Goal: Navigation & Orientation: Find specific page/section

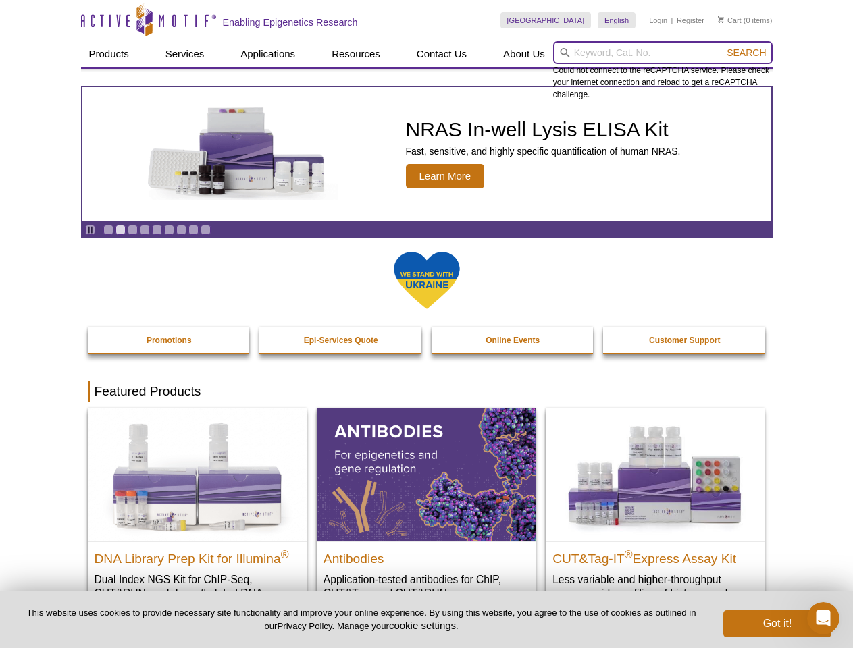
click at [662, 53] on input "search" at bounding box center [662, 52] width 219 height 23
click at [746, 53] on span "Search" at bounding box center [745, 52] width 39 height 11
click at [90, 229] on icon "Pause" at bounding box center [90, 229] width 9 height 9
click at [108, 229] on link "Go to slide 1" at bounding box center [108, 230] width 10 height 10
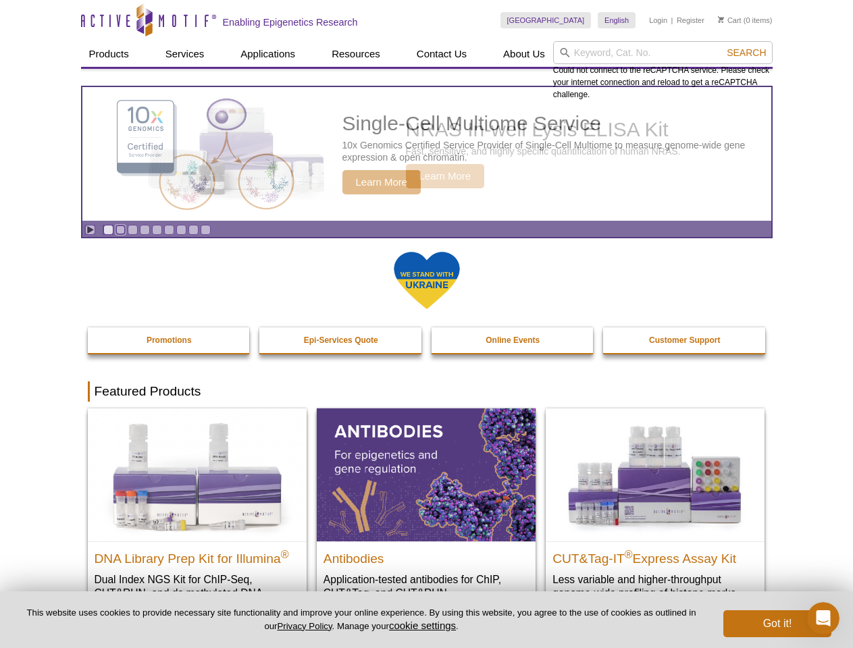
click at [120, 229] on link "Go to slide 2" at bounding box center [120, 230] width 10 height 10
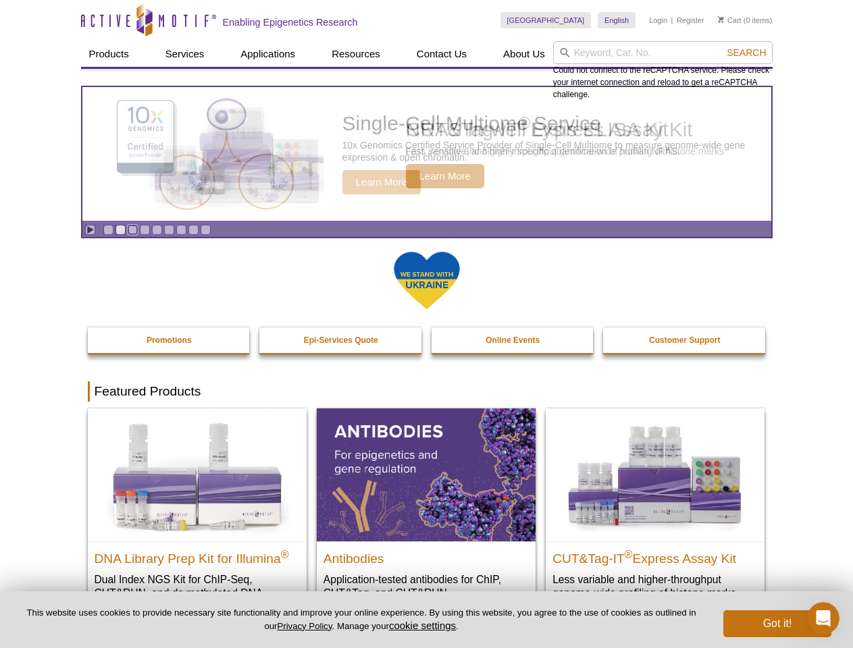
click at [132, 229] on link "Go to slide 3" at bounding box center [133, 230] width 10 height 10
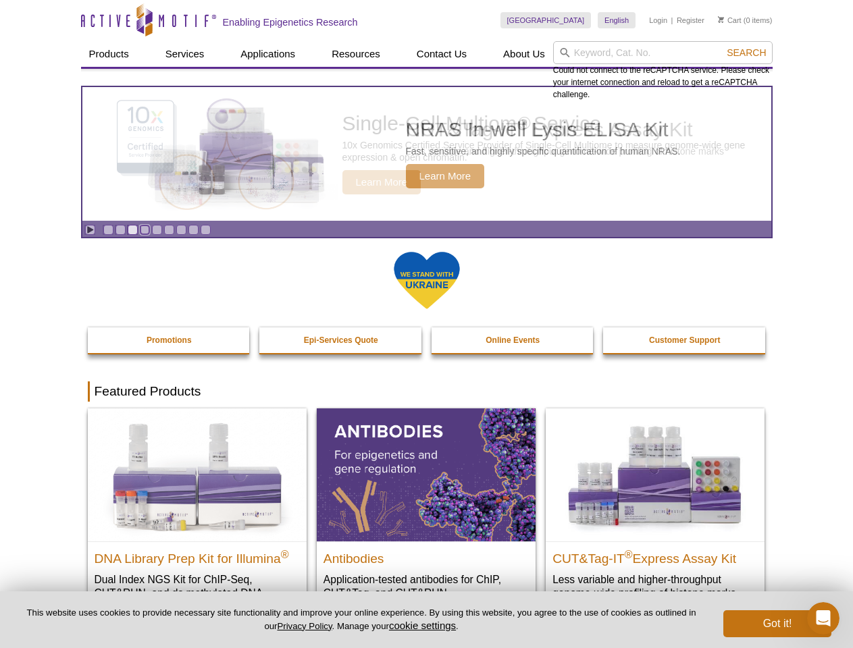
click at [144, 229] on link "Go to slide 4" at bounding box center [145, 230] width 10 height 10
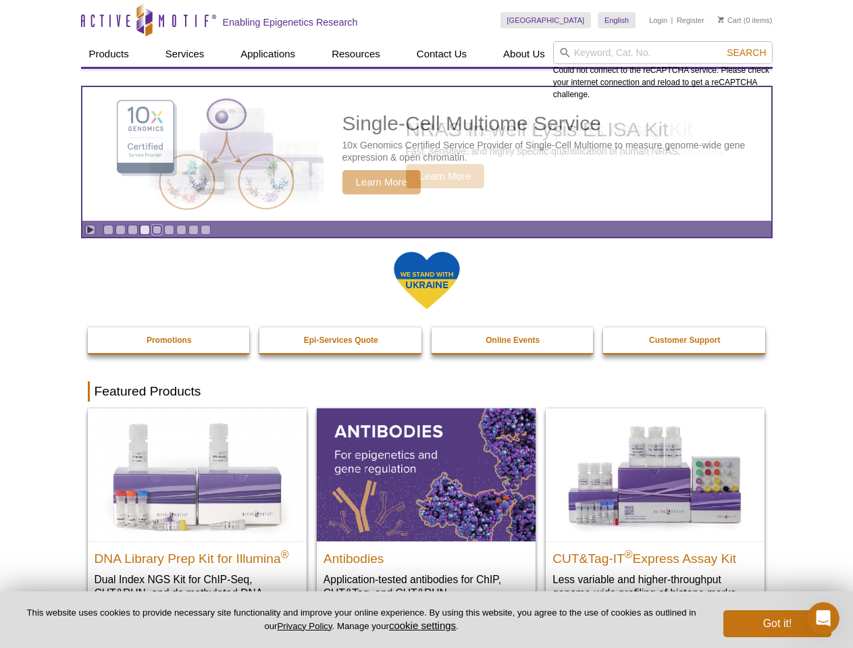
click at [157, 229] on link "Go to slide 5" at bounding box center [157, 230] width 10 height 10
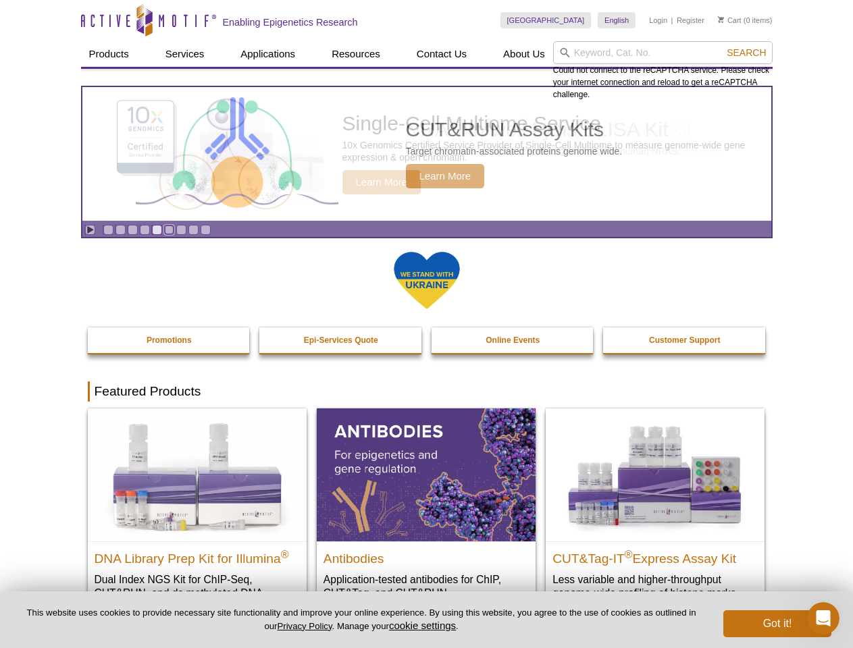
click at [169, 229] on link "Go to slide 6" at bounding box center [169, 230] width 10 height 10
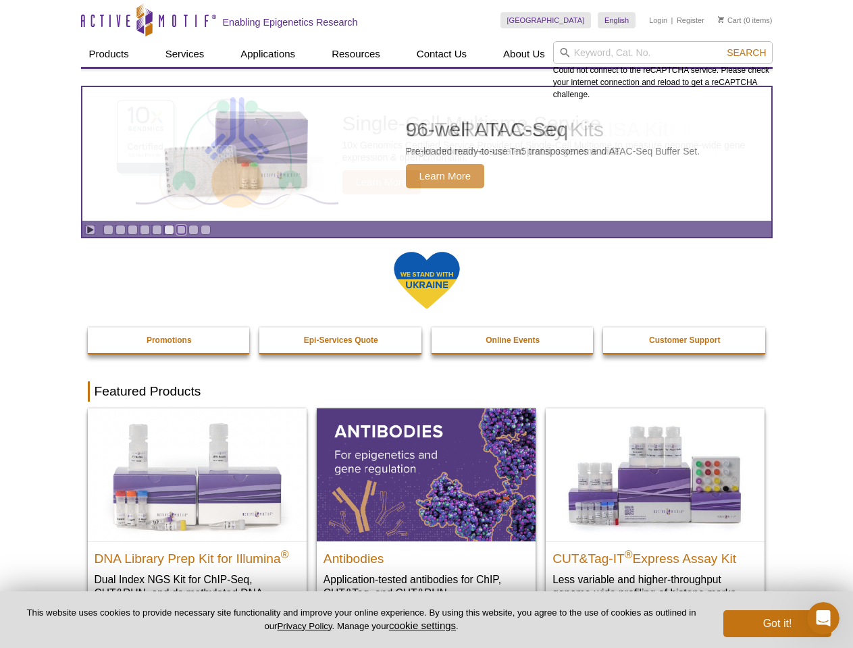
click at [181, 229] on link "Go to slide 7" at bounding box center [181, 230] width 10 height 10
